Goal: Task Accomplishment & Management: Manage account settings

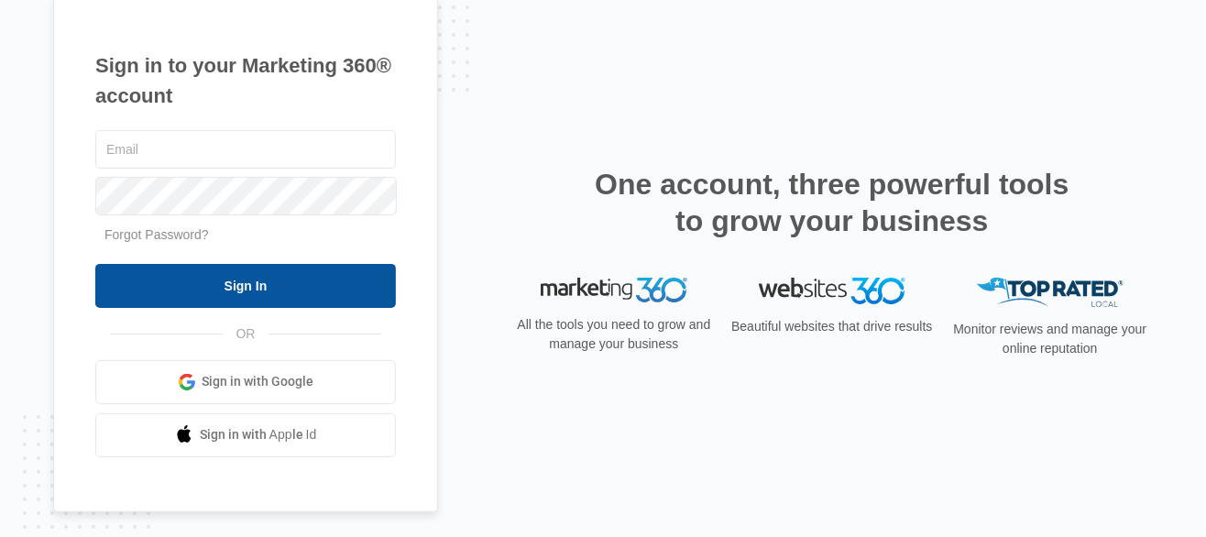
type input "[EMAIL_ADDRESS][DOMAIN_NAME]"
click at [231, 287] on input "Sign In" at bounding box center [245, 286] width 301 height 44
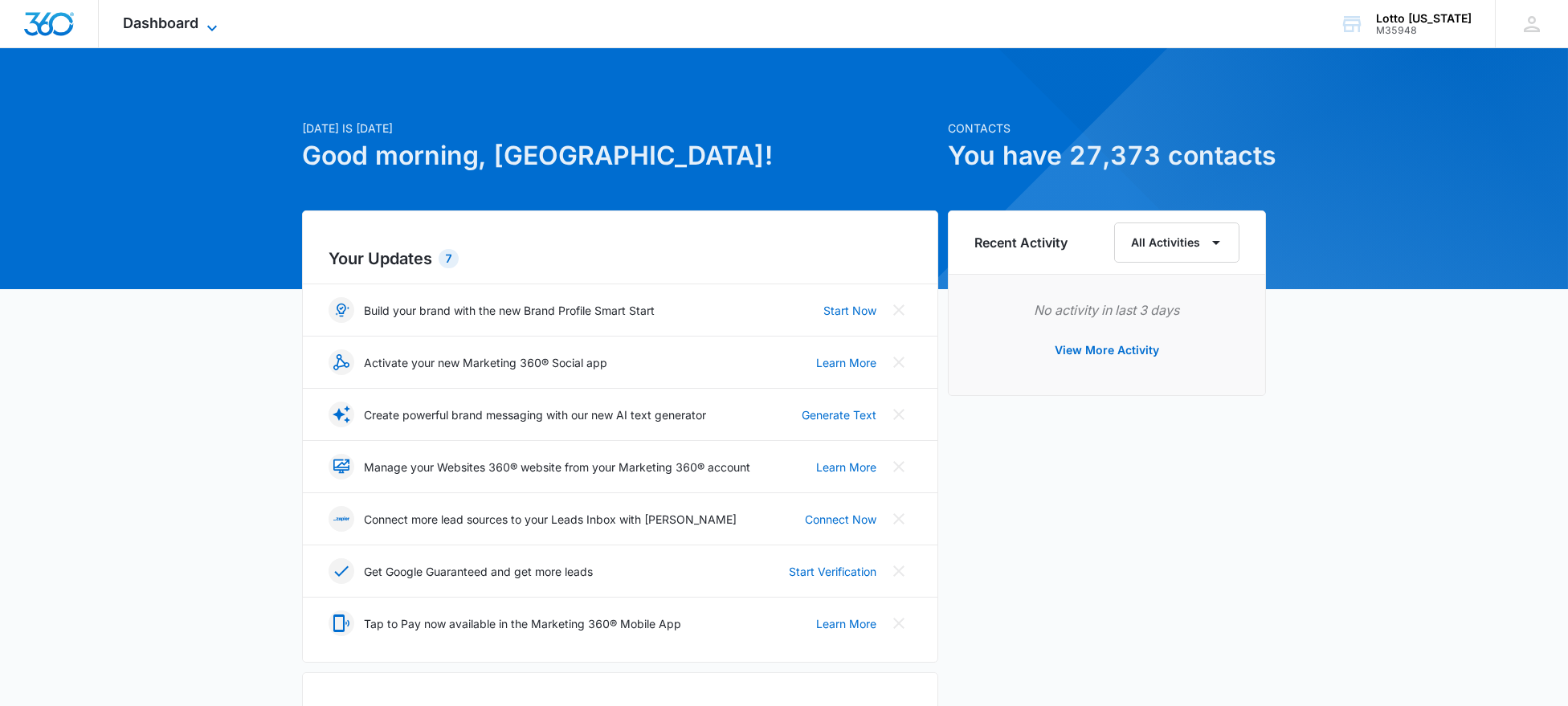
click at [167, 14] on span "Dashboard" at bounding box center [160, 22] width 75 height 17
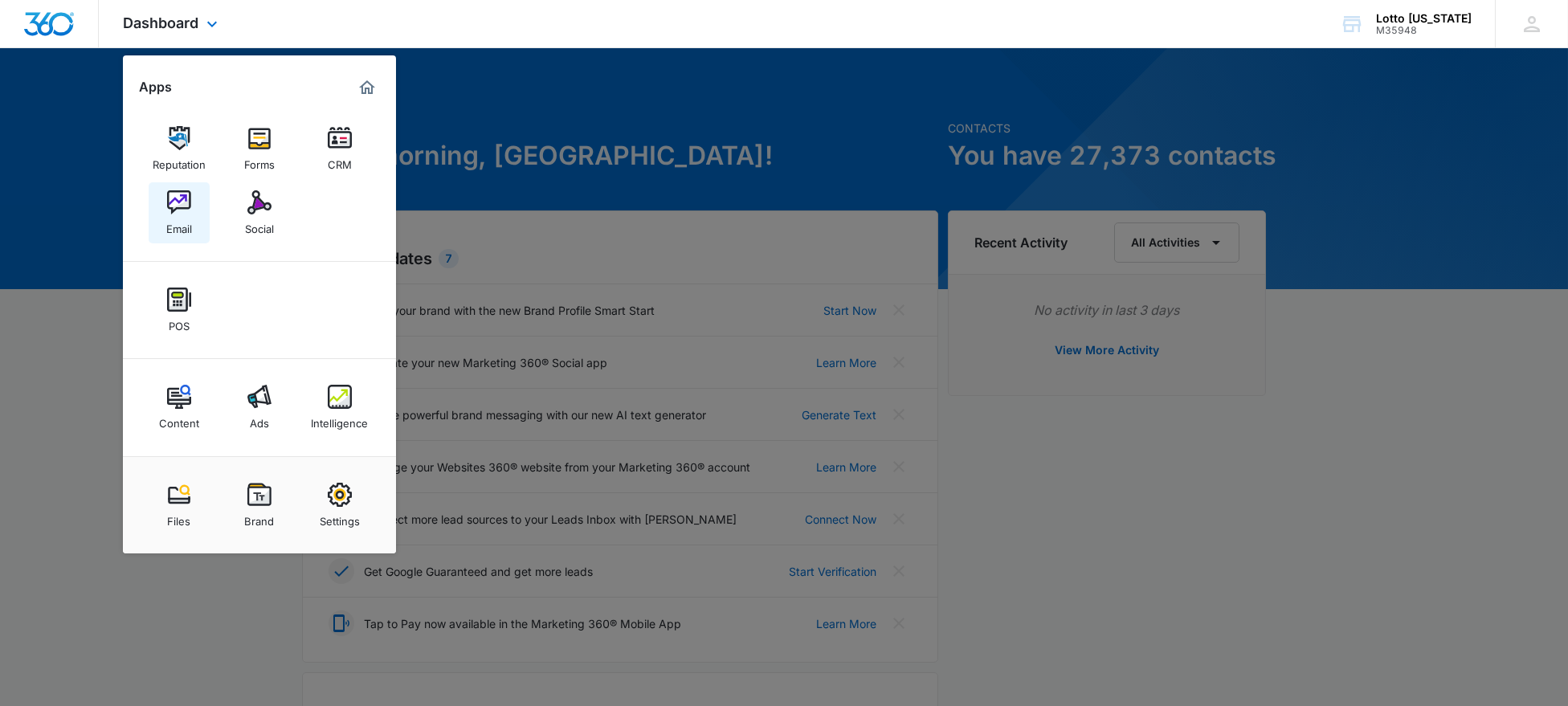
click at [171, 208] on img at bounding box center [179, 202] width 24 height 24
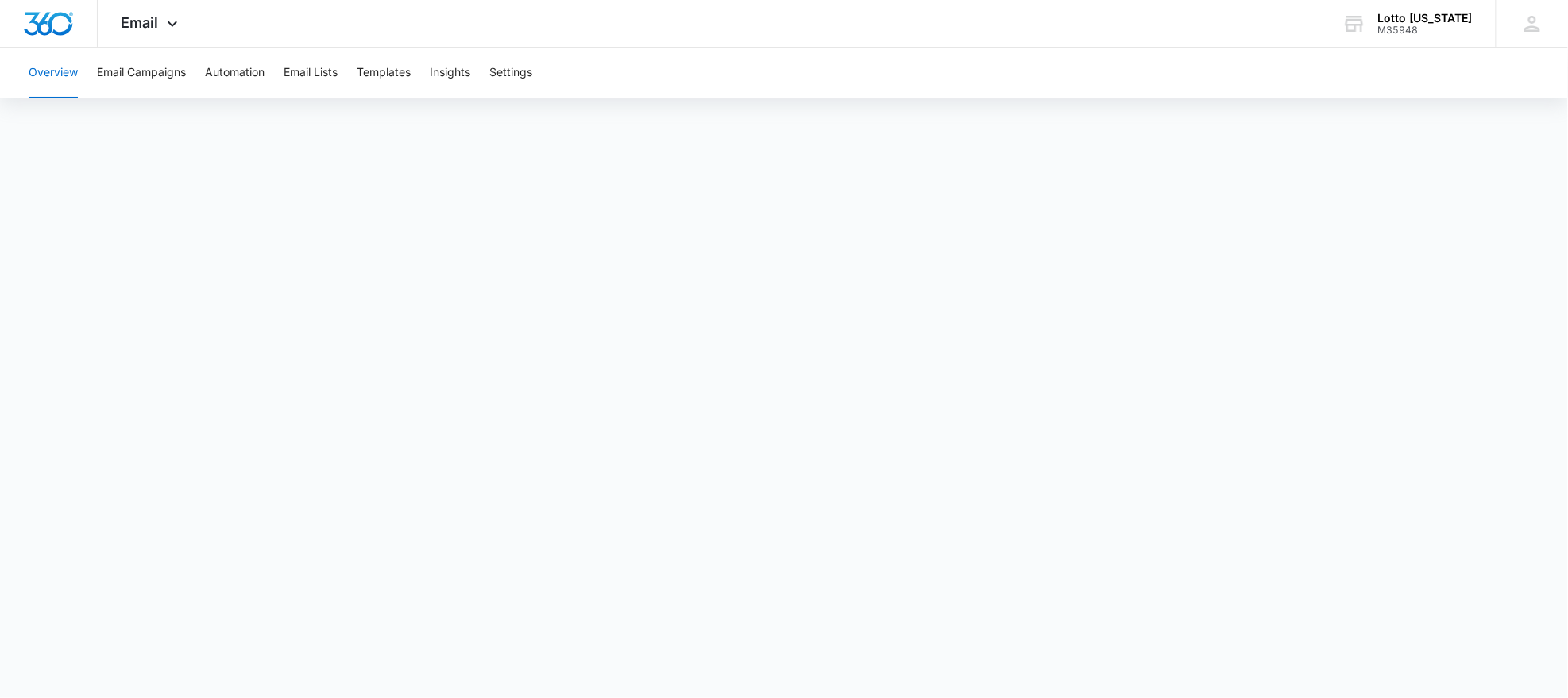
click at [71, 75] on button "Overview" at bounding box center [53, 73] width 49 height 51
click at [139, 59] on button "Email Campaigns" at bounding box center [141, 73] width 89 height 51
